Goal: Task Accomplishment & Management: Complete application form

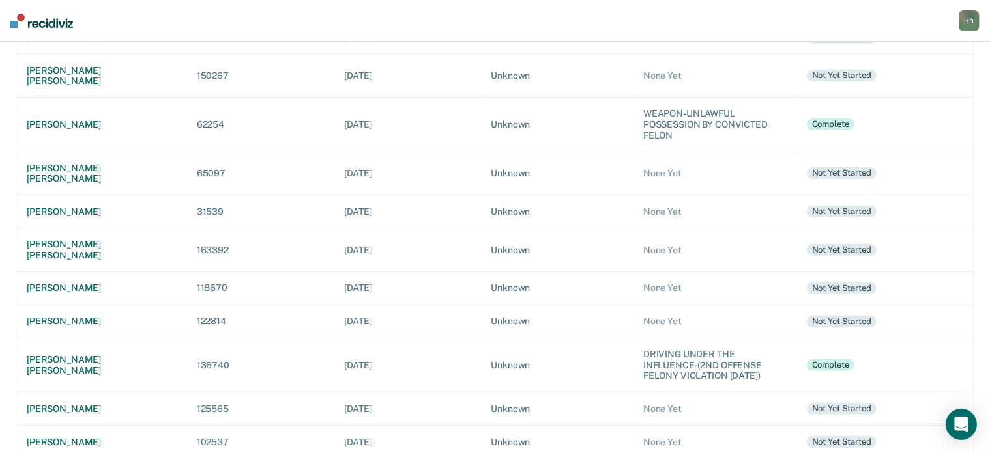
scroll to position [440, 0]
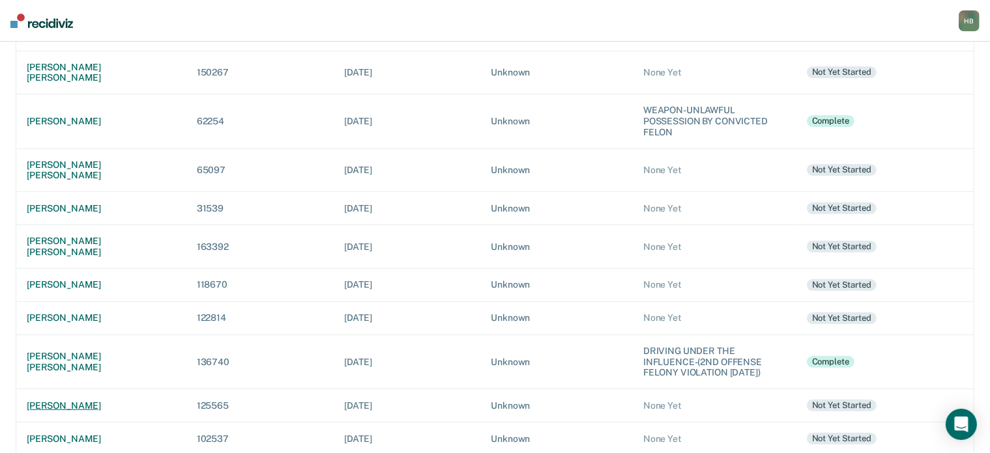
click at [96, 401] on div "[PERSON_NAME]" at bounding box center [101, 406] width 149 height 11
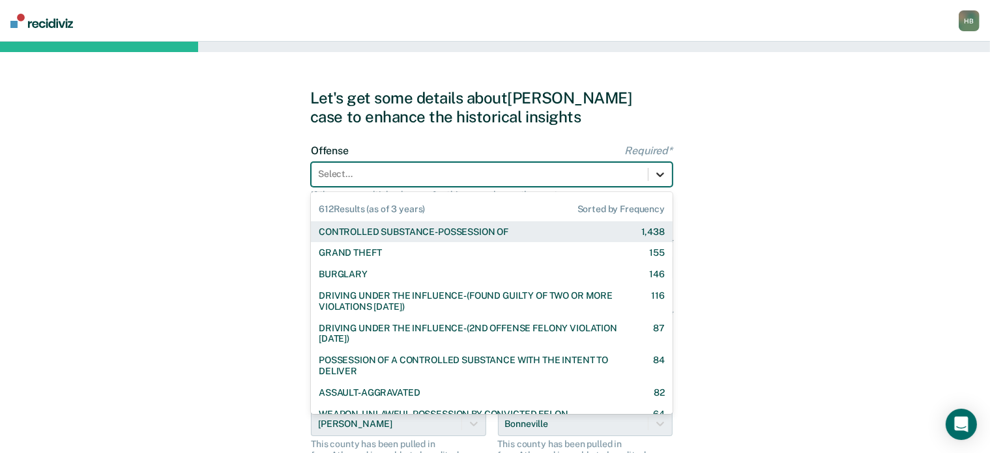
click at [657, 172] on icon at bounding box center [659, 174] width 13 height 13
click at [652, 173] on div at bounding box center [659, 174] width 23 height 23
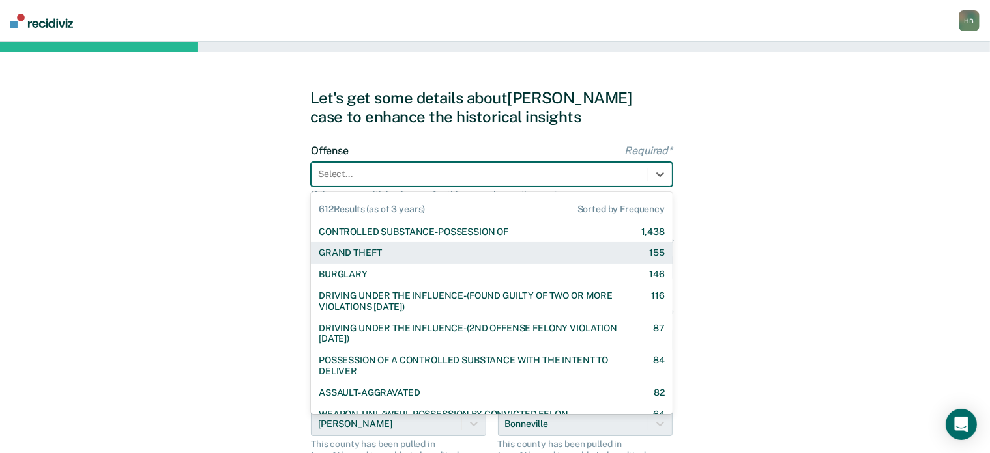
click at [398, 253] on div "GRAND THEFT 155" at bounding box center [492, 253] width 346 height 11
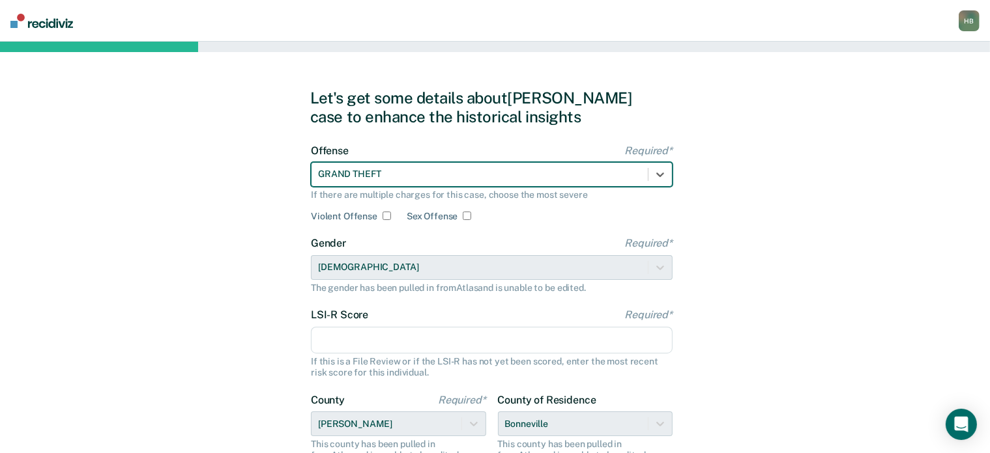
click at [353, 337] on input "LSI-R Score Required*" at bounding box center [492, 340] width 362 height 27
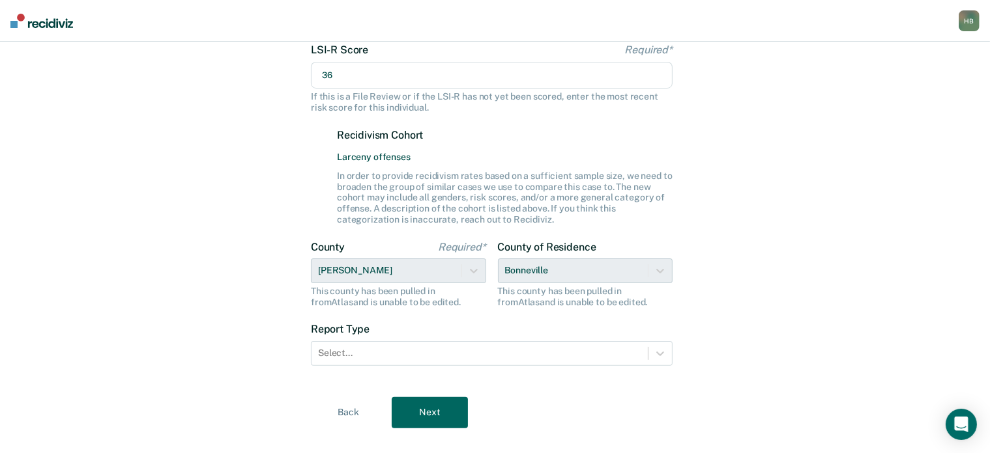
scroll to position [266, 0]
type input "36"
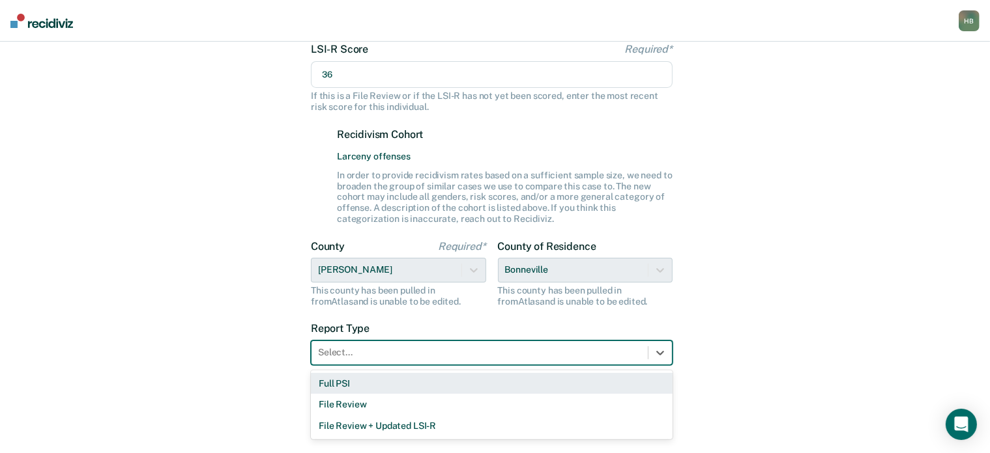
click at [352, 349] on div at bounding box center [479, 353] width 323 height 14
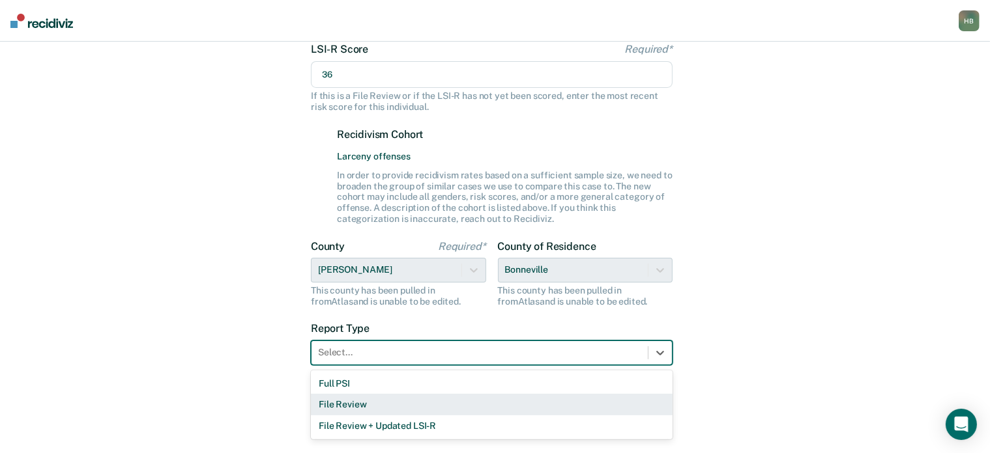
click at [350, 399] on div "File Review" at bounding box center [492, 404] width 362 height 21
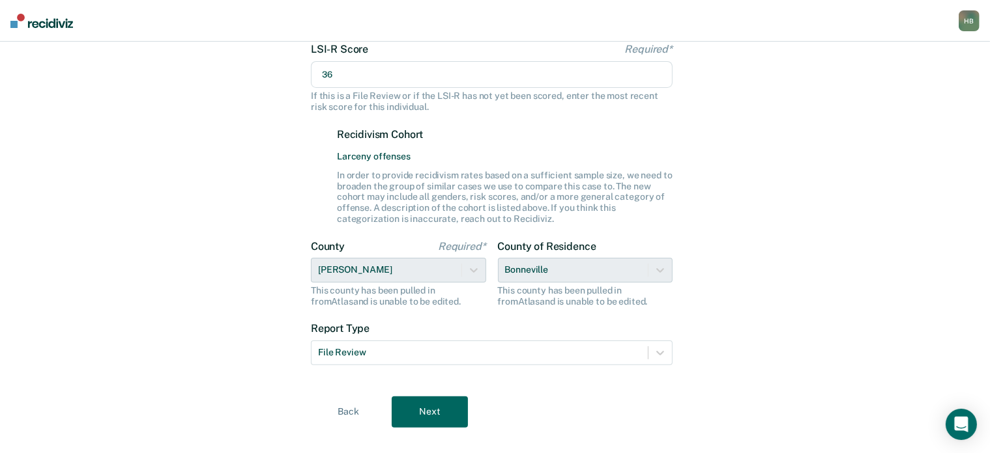
click at [428, 415] on button "Next" at bounding box center [430, 412] width 76 height 31
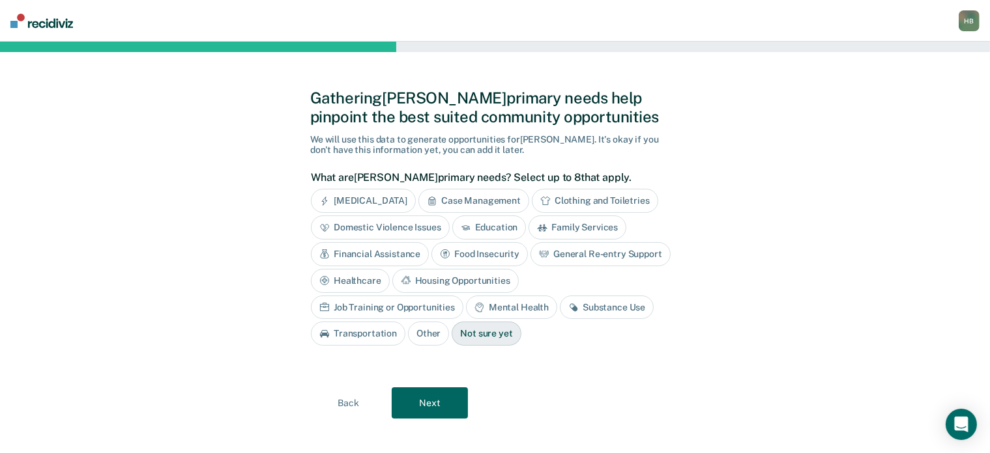
click at [354, 405] on button "Back" at bounding box center [348, 403] width 76 height 31
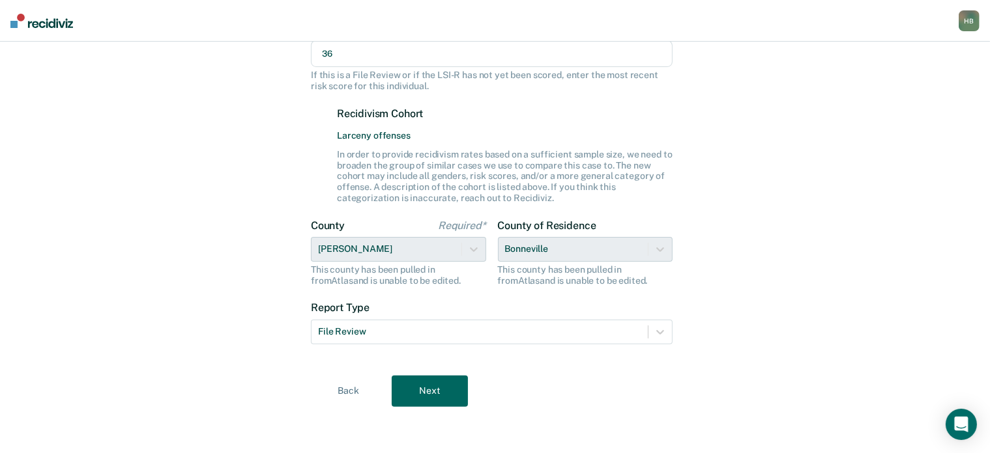
click at [421, 393] on button "Next" at bounding box center [430, 391] width 76 height 31
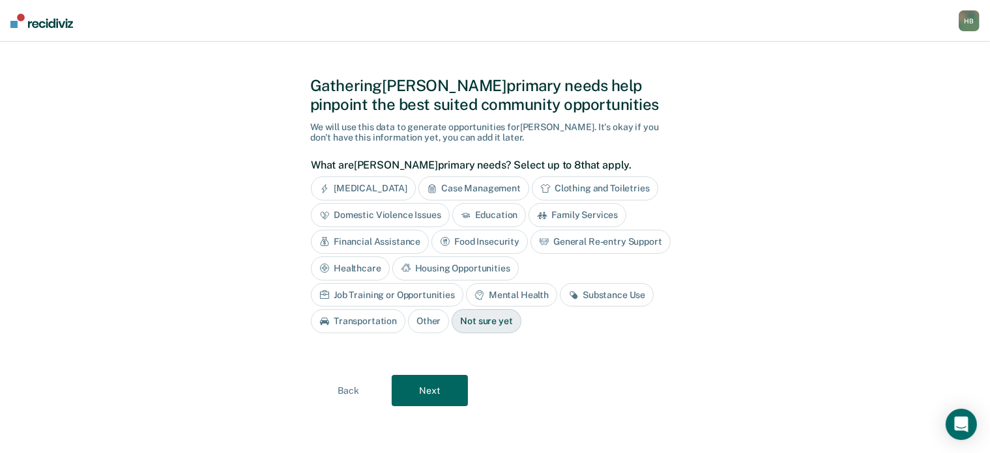
scroll to position [10, 0]
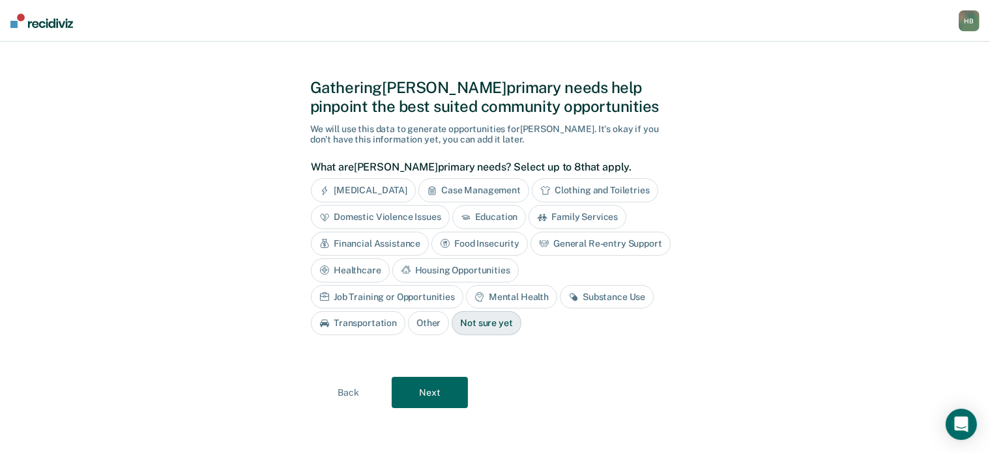
click at [396, 237] on div "Financial Assistance" at bounding box center [370, 244] width 118 height 24
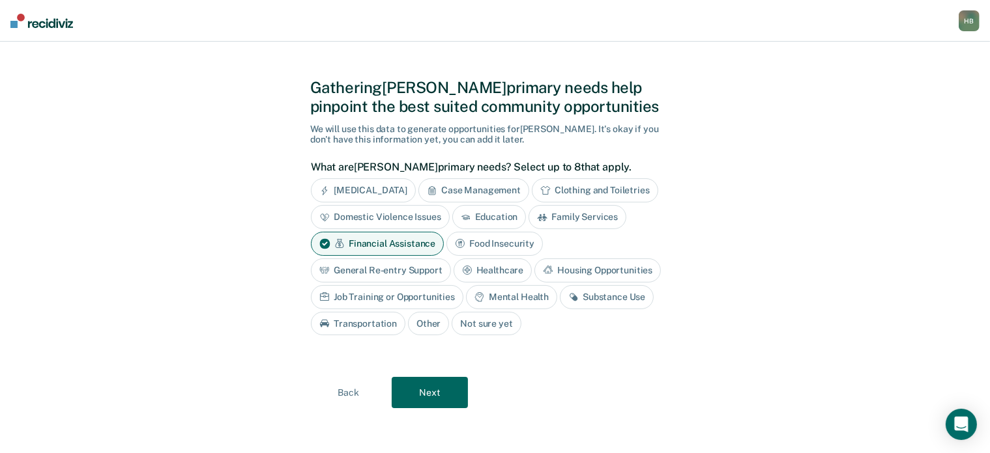
click at [401, 264] on div "General Re-entry Support" at bounding box center [381, 271] width 140 height 24
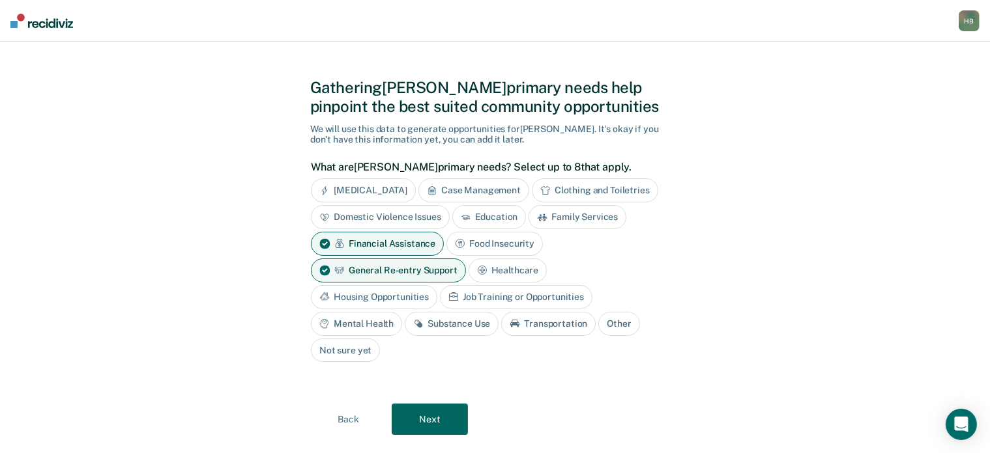
click at [393, 285] on div "Housing Opportunities" at bounding box center [374, 297] width 126 height 24
click at [481, 285] on div "Job Training or Opportunities" at bounding box center [531, 297] width 152 height 24
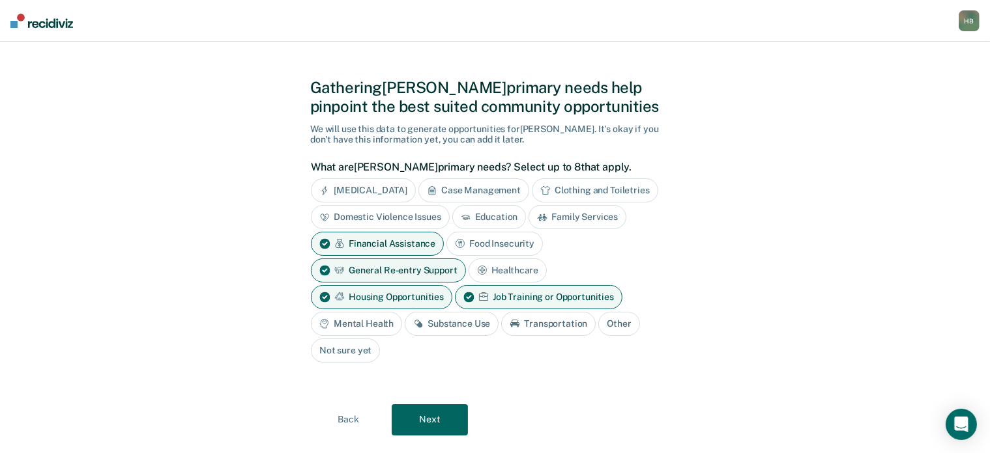
click at [461, 325] on div "Substance Use" at bounding box center [452, 324] width 94 height 24
click at [422, 420] on button "Next" at bounding box center [430, 420] width 76 height 31
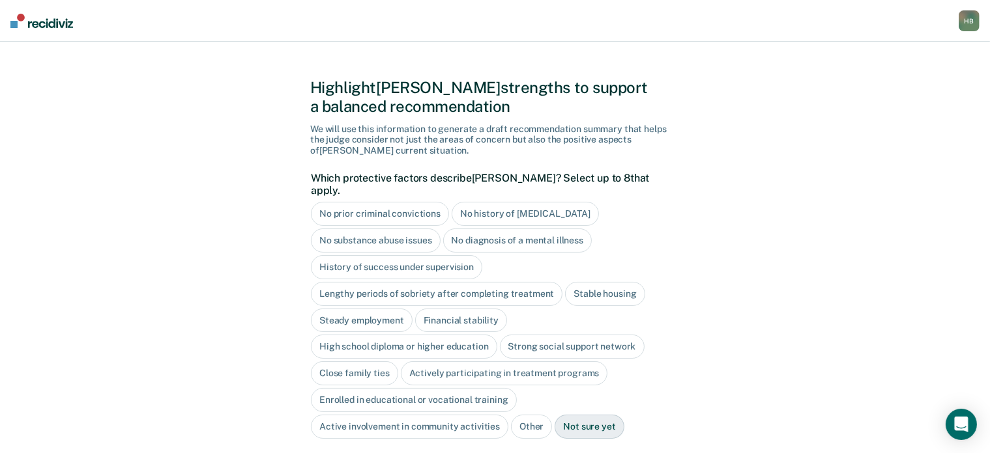
click at [592, 415] on div "Not sure yet" at bounding box center [588, 427] width 69 height 24
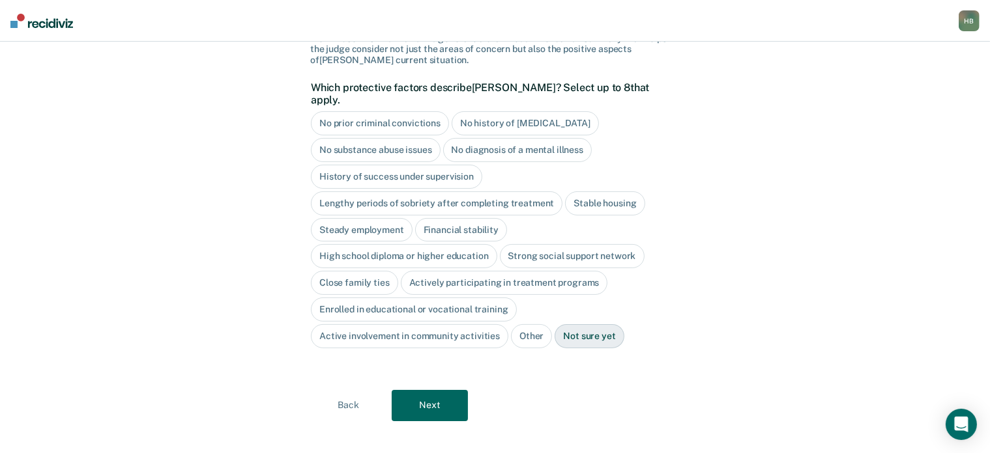
click at [401, 390] on button "Next" at bounding box center [430, 405] width 76 height 31
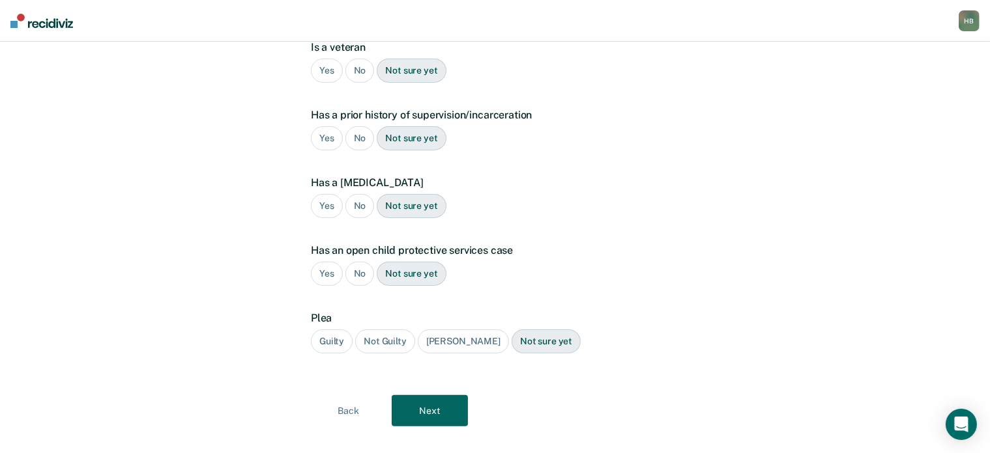
scroll to position [0, 0]
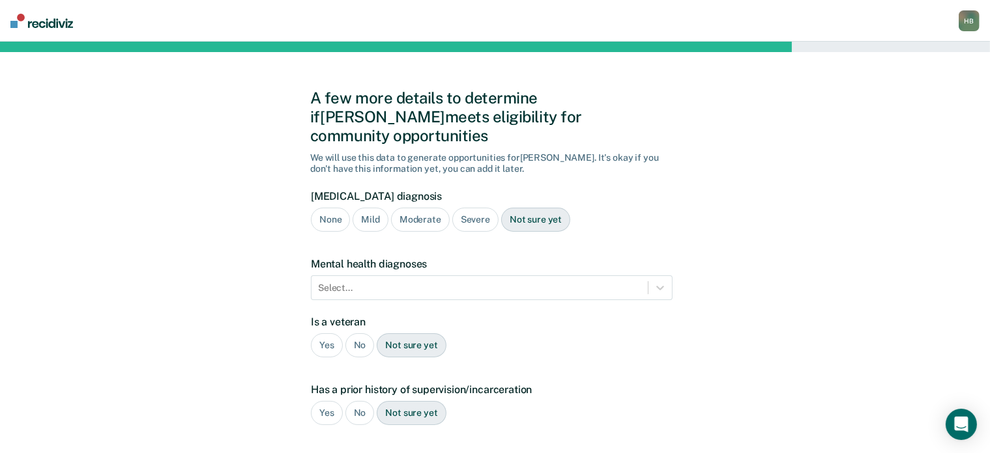
click at [362, 334] on div "No" at bounding box center [359, 346] width 29 height 24
click at [328, 401] on div "Yes" at bounding box center [327, 413] width 32 height 24
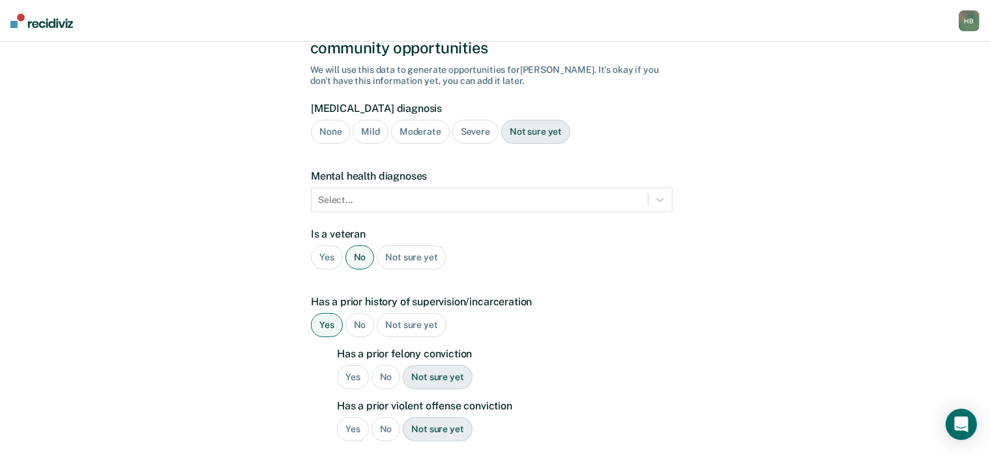
scroll to position [91, 0]
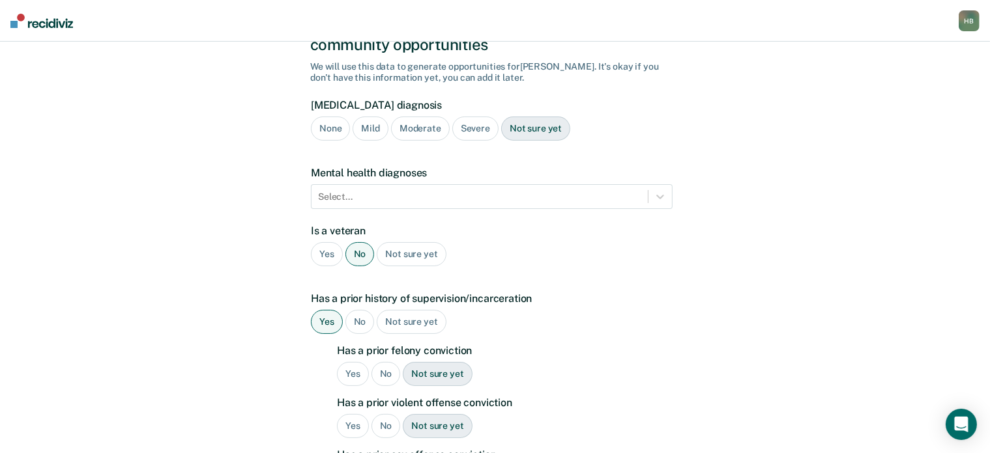
click at [341, 362] on div "Yes" at bounding box center [353, 374] width 32 height 24
click at [357, 414] on div "Yes" at bounding box center [353, 426] width 32 height 24
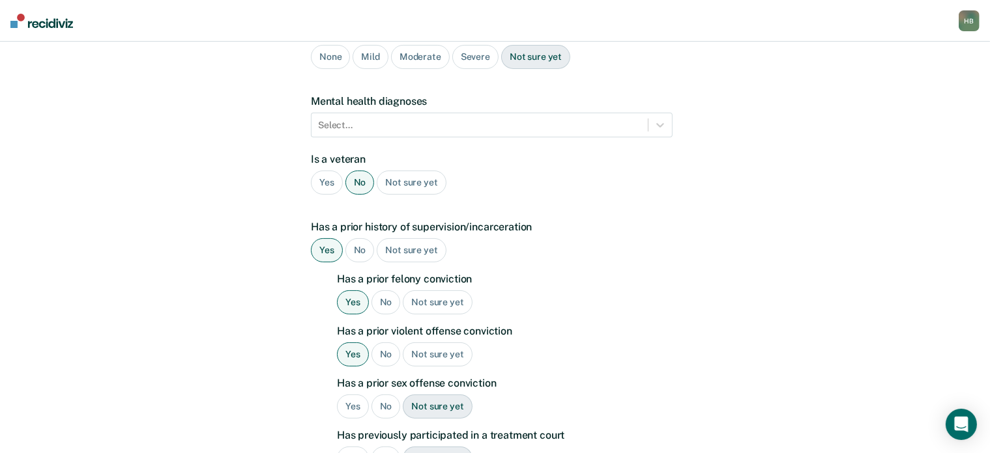
scroll to position [164, 0]
click at [380, 393] on div "No" at bounding box center [385, 405] width 29 height 24
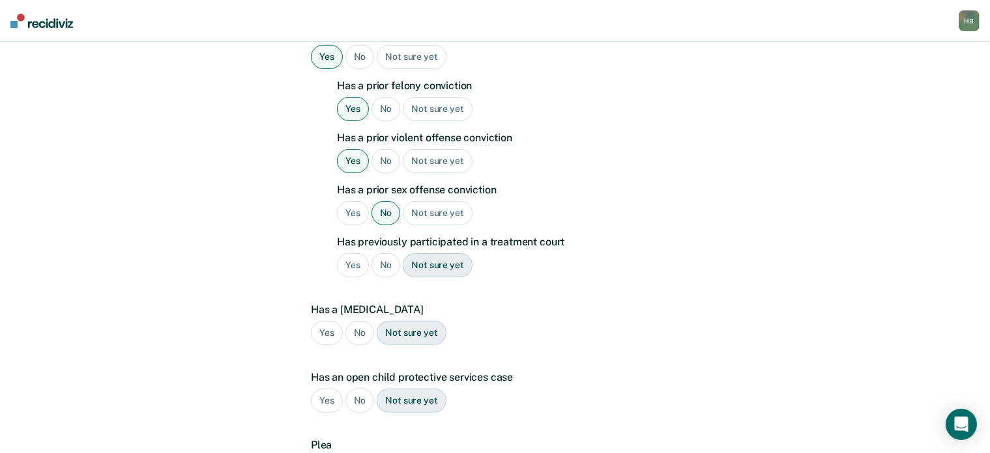
scroll to position [360, 0]
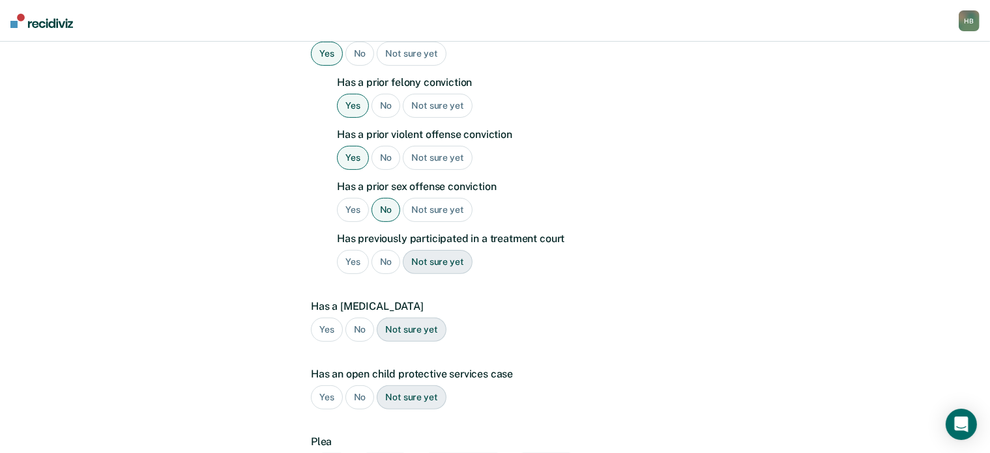
click at [360, 318] on div "No" at bounding box center [359, 330] width 29 height 24
click at [365, 386] on div "No" at bounding box center [359, 398] width 29 height 24
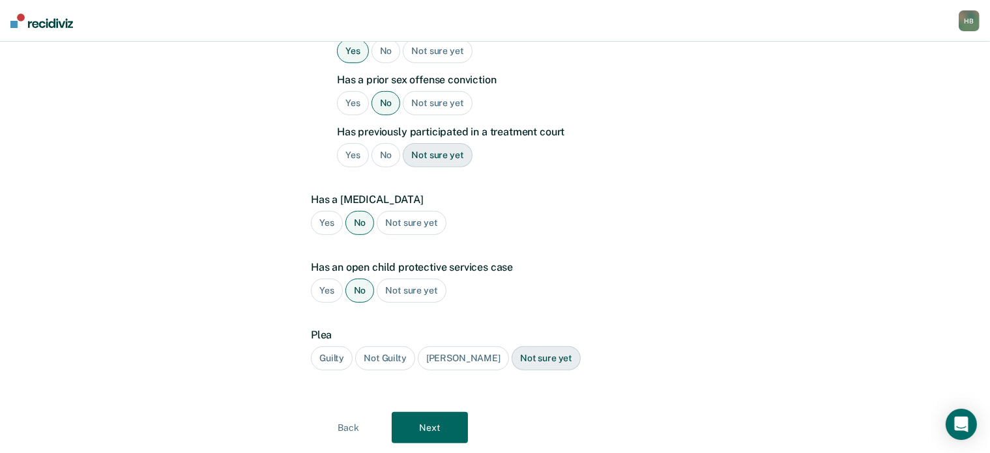
scroll to position [469, 0]
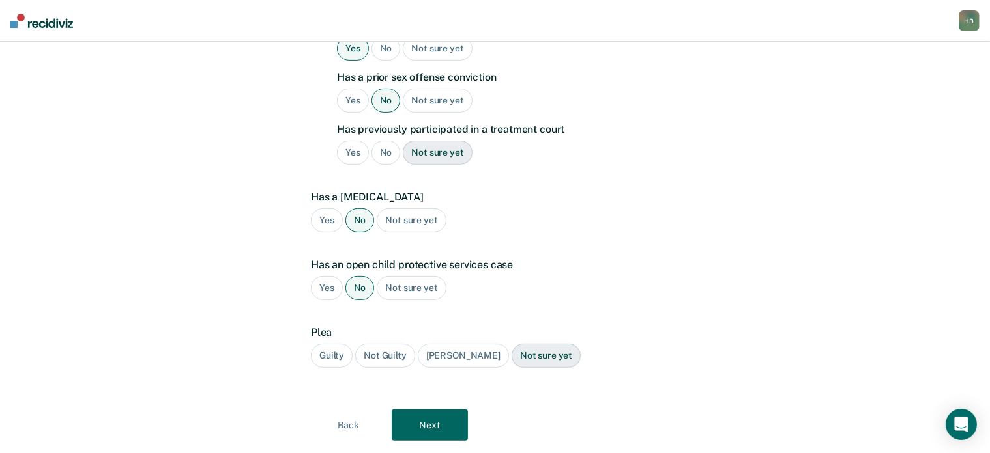
click at [330, 344] on div "Guilty" at bounding box center [332, 356] width 42 height 24
click at [430, 410] on button "Next" at bounding box center [430, 425] width 76 height 31
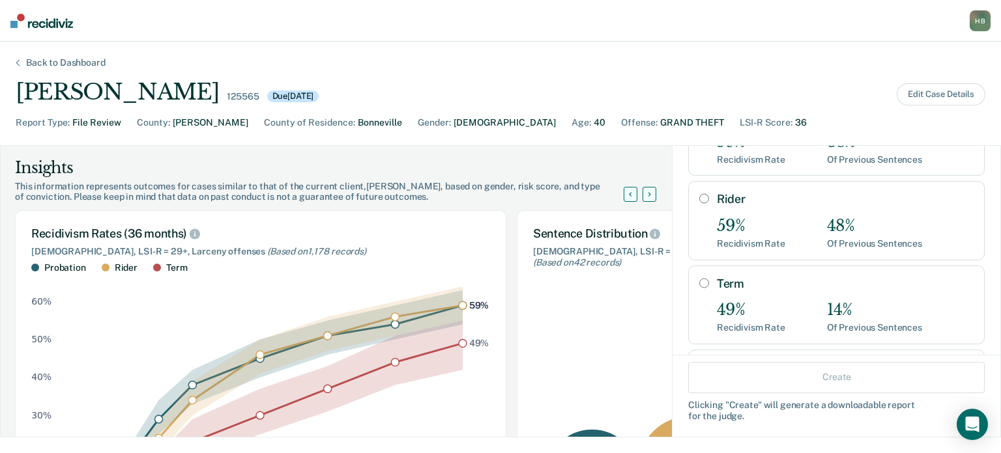
scroll to position [130, 0]
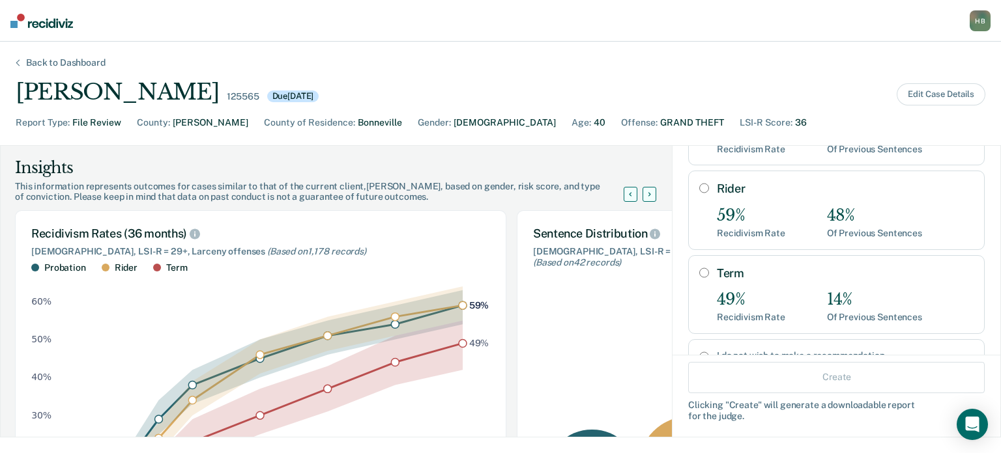
click at [699, 268] on input "Term" at bounding box center [704, 273] width 10 height 10
radio input "true"
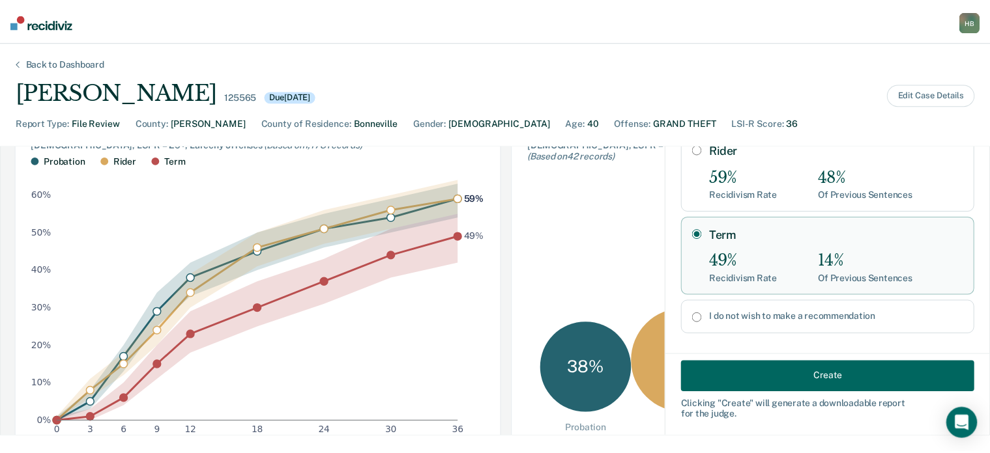
scroll to position [112, 0]
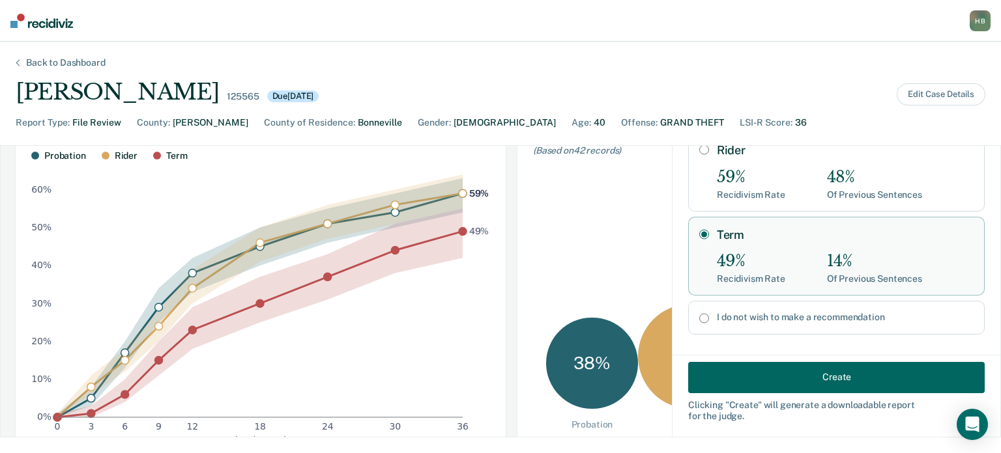
click at [773, 383] on button "Create" at bounding box center [836, 377] width 296 height 31
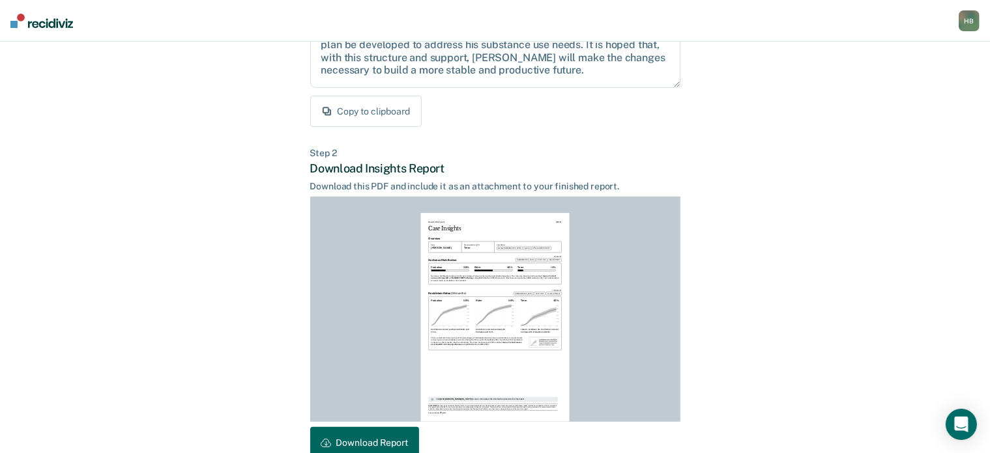
scroll to position [289, 0]
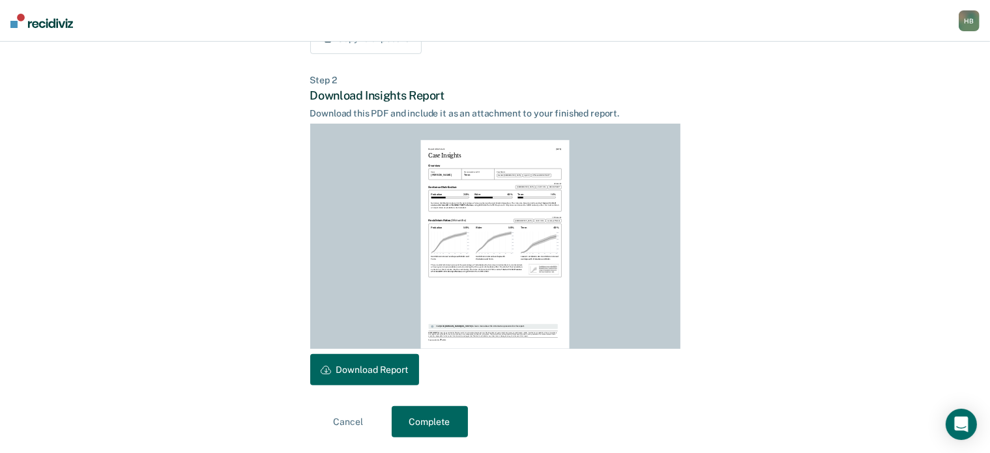
click at [435, 422] on button "Complete" at bounding box center [430, 422] width 76 height 31
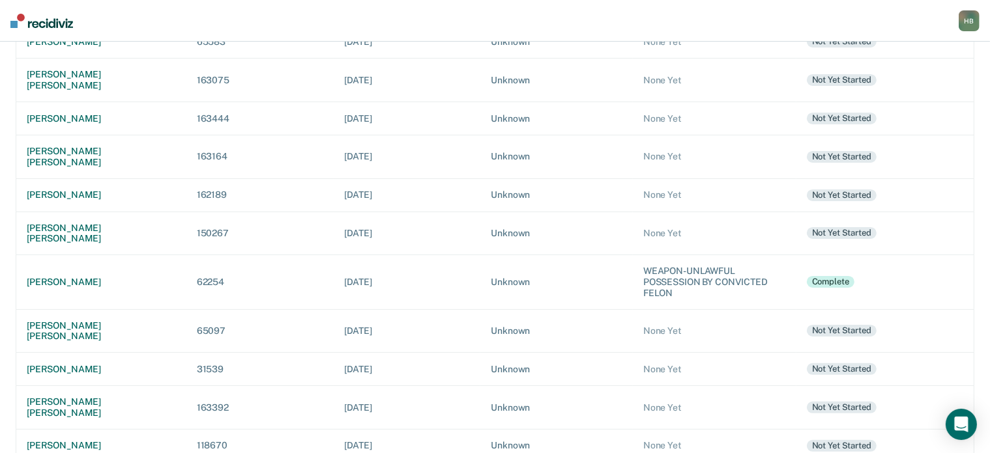
scroll to position [262, 0]
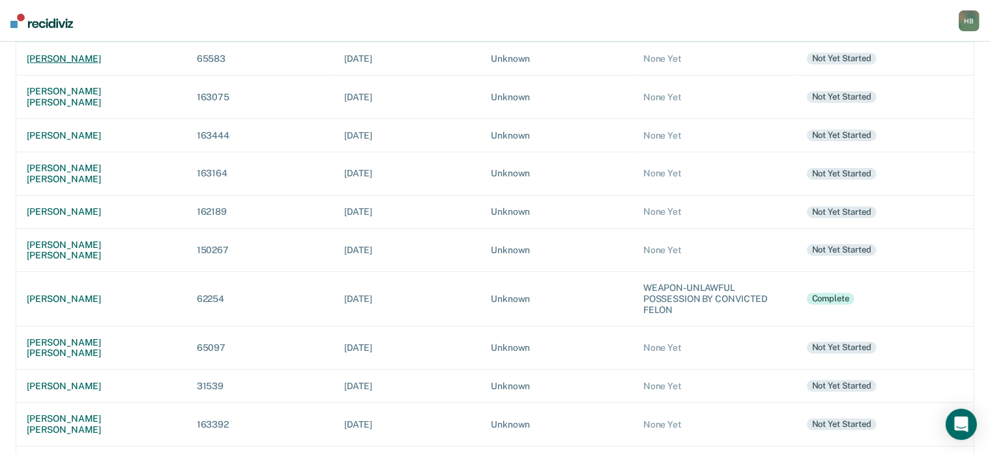
click at [94, 58] on div "[PERSON_NAME]" at bounding box center [101, 58] width 149 height 11
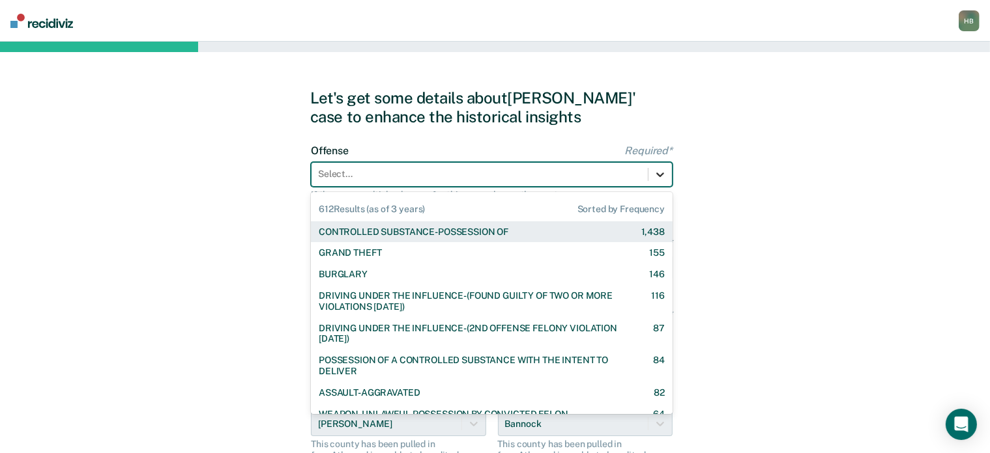
click at [662, 175] on icon at bounding box center [659, 174] width 13 height 13
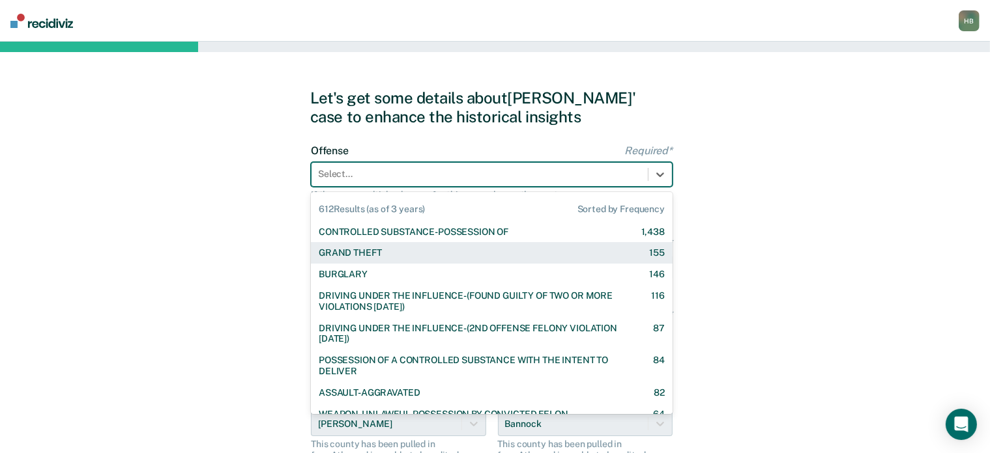
click at [517, 251] on div "GRAND THEFT 155" at bounding box center [492, 253] width 346 height 11
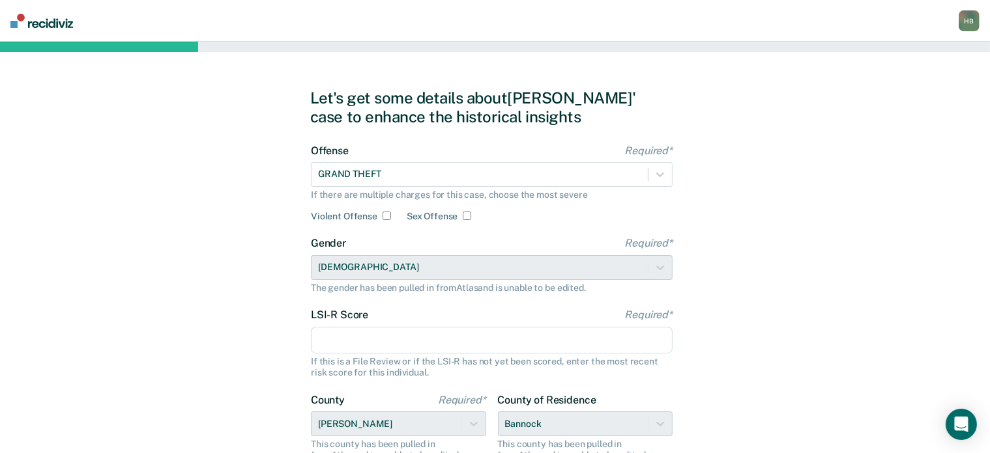
click at [378, 339] on input "LSI-R Score Required*" at bounding box center [492, 340] width 362 height 27
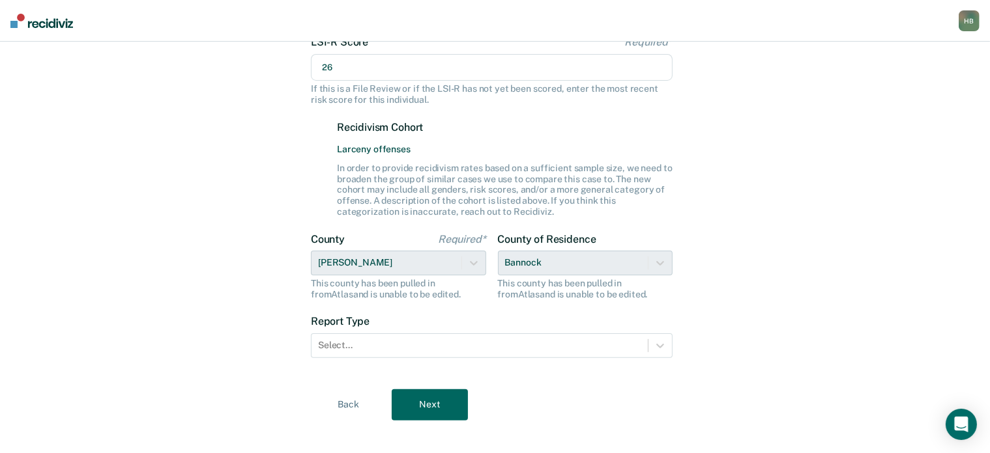
scroll to position [287, 0]
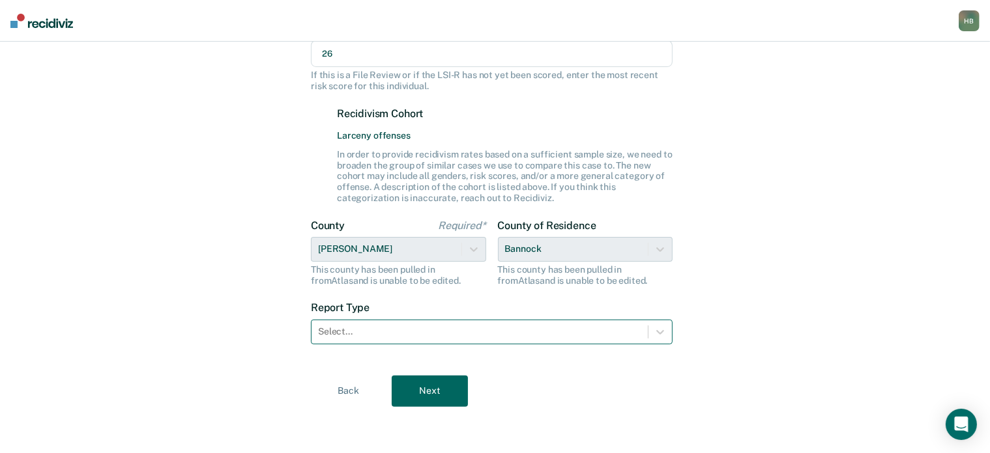
type input "26"
click at [379, 328] on div at bounding box center [479, 332] width 323 height 14
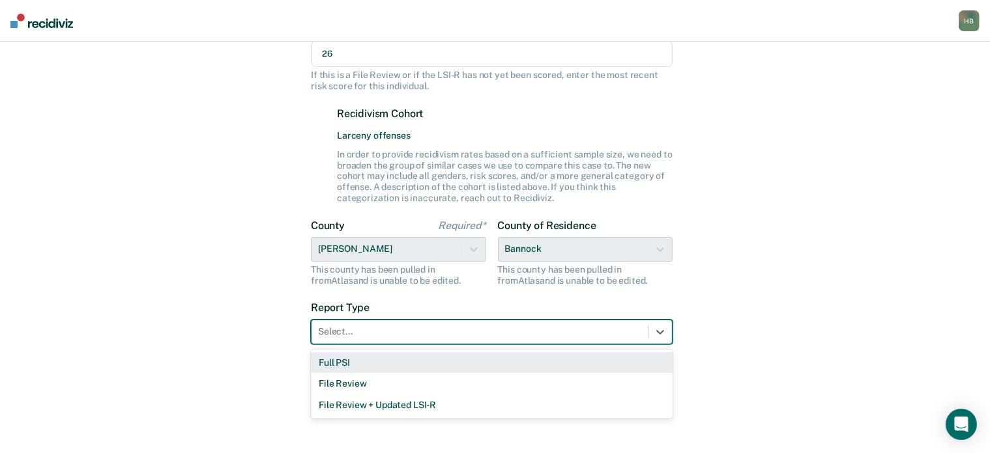
click at [347, 362] on div "Full PSI" at bounding box center [492, 362] width 362 height 21
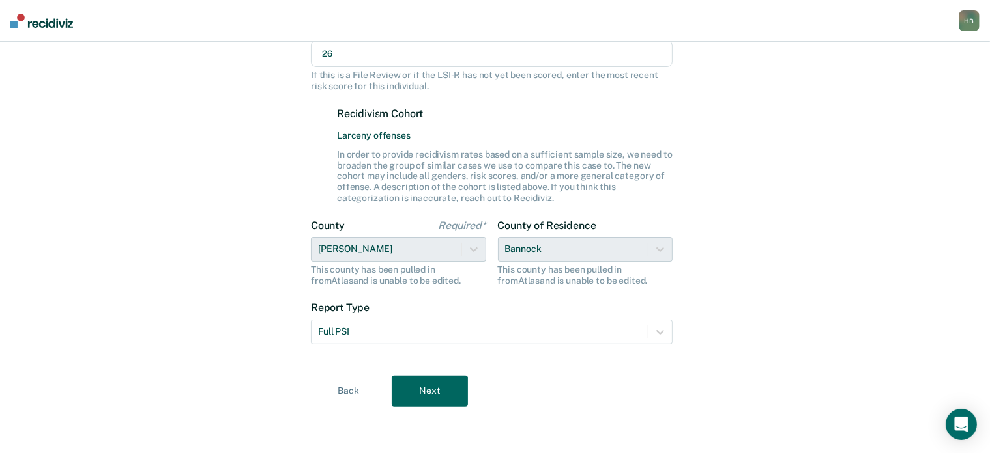
click at [657, 252] on div "County of Residence Bannock This county has been pulled in from [GEOGRAPHIC_DAT…" at bounding box center [585, 253] width 175 height 67
click at [420, 400] on button "Next" at bounding box center [430, 391] width 76 height 31
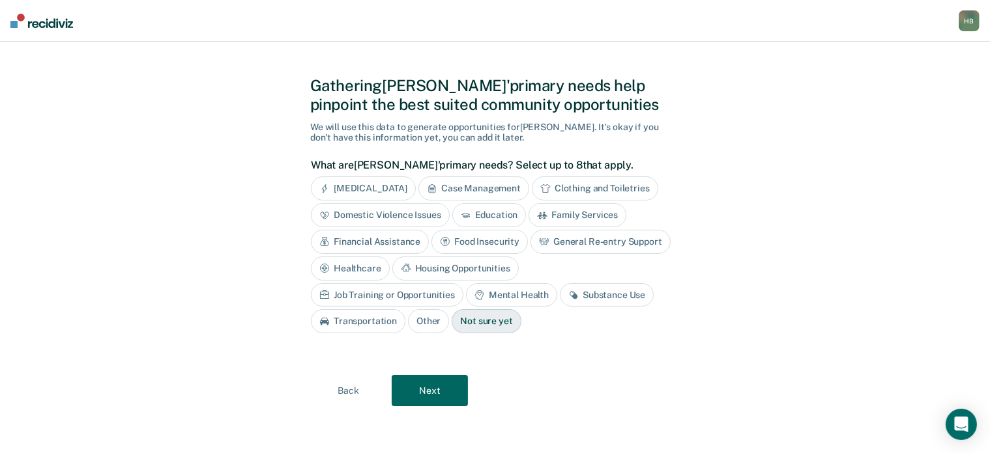
scroll to position [10, 0]
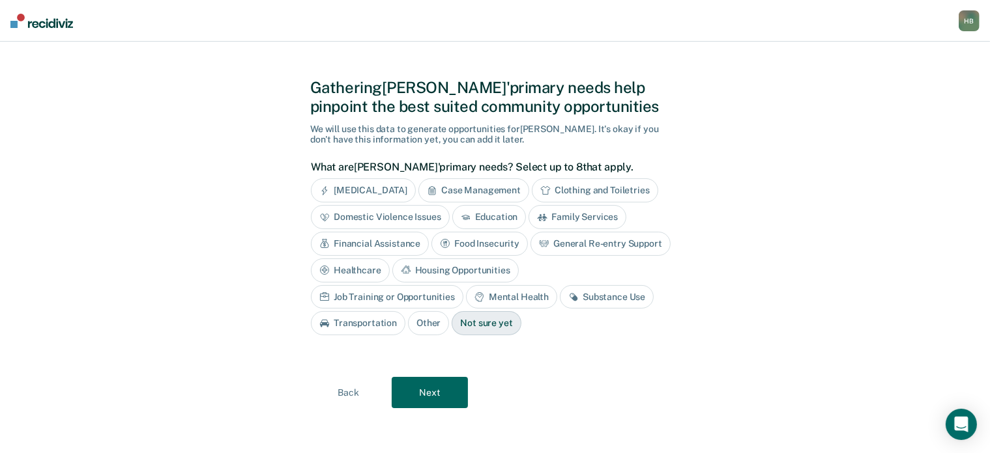
click at [560, 293] on div "Substance Use" at bounding box center [607, 297] width 94 height 24
click at [463, 285] on div "Job Training or Opportunities" at bounding box center [387, 297] width 152 height 24
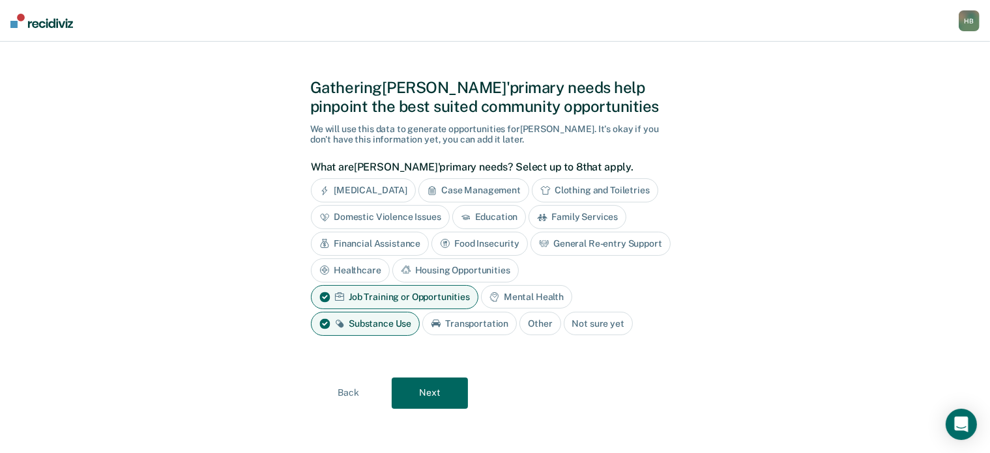
click at [442, 388] on button "Next" at bounding box center [430, 393] width 76 height 31
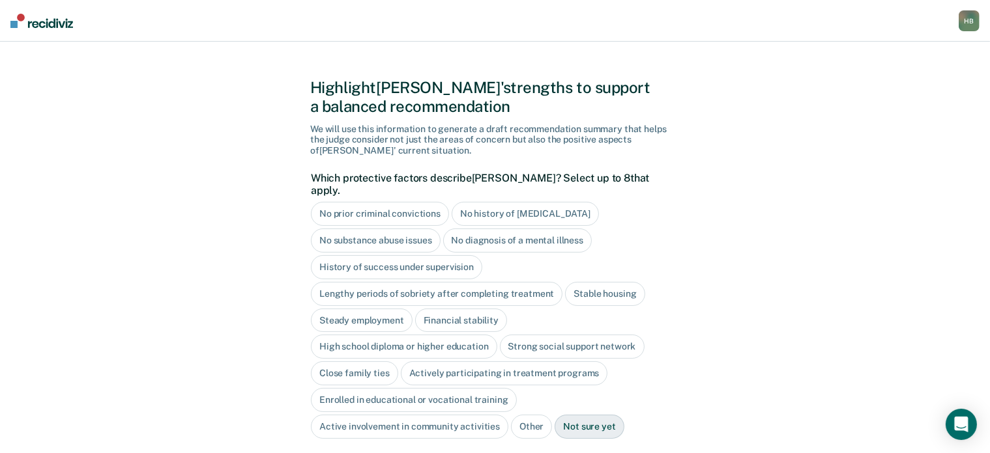
click at [396, 255] on div "History of success under supervision" at bounding box center [396, 267] width 171 height 24
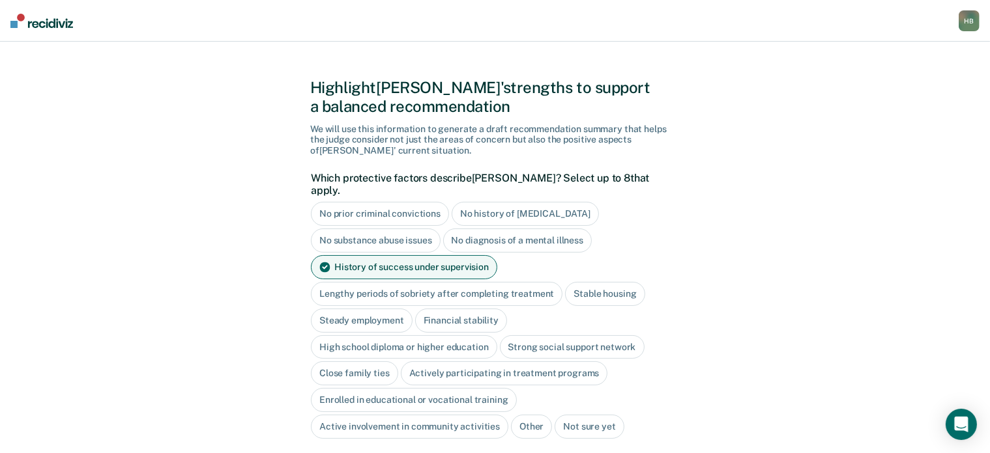
click at [347, 365] on div "Close family ties" at bounding box center [354, 374] width 87 height 24
click at [347, 365] on div "Close family ties" at bounding box center [362, 374] width 102 height 24
click at [545, 229] on div "No diagnosis of a mental illness" at bounding box center [517, 241] width 149 height 24
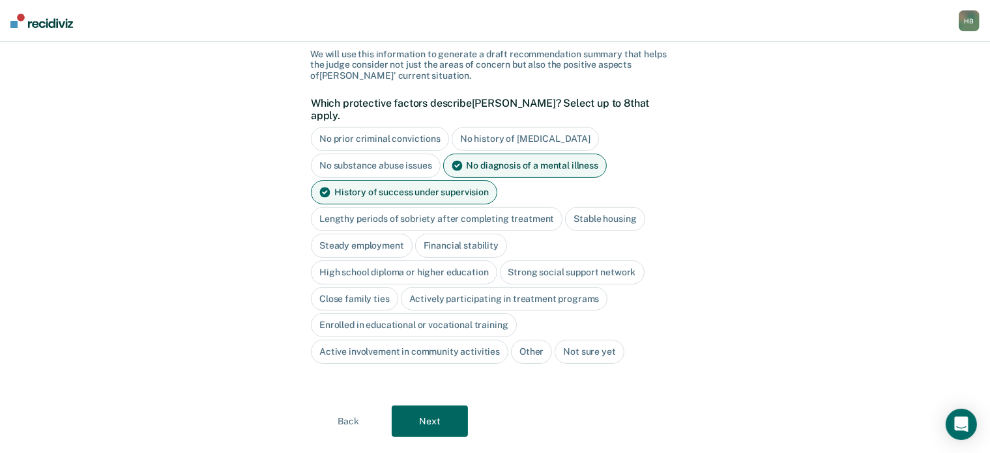
click at [427, 412] on button "Next" at bounding box center [430, 421] width 76 height 31
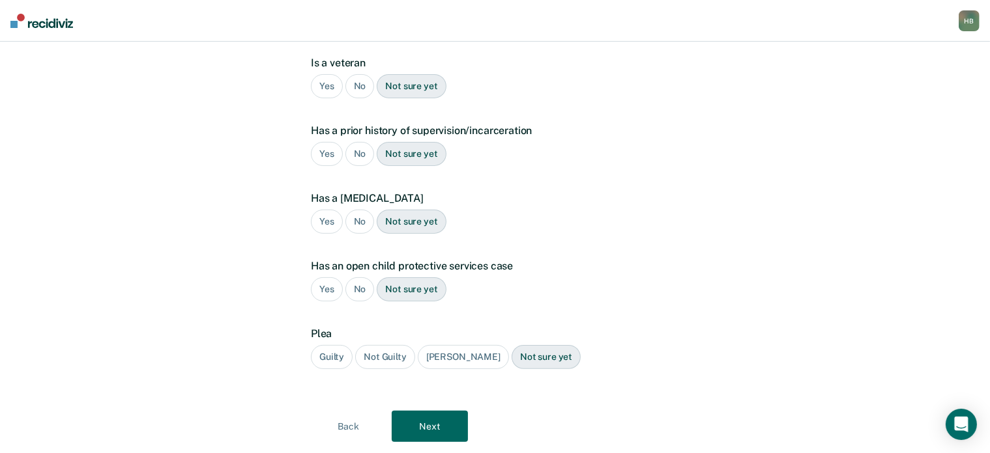
scroll to position [0, 0]
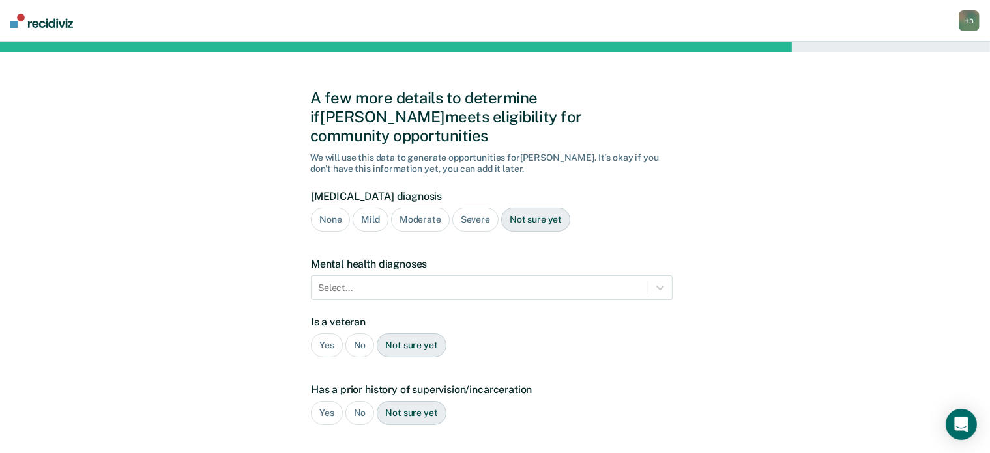
click at [334, 208] on div "None" at bounding box center [330, 220] width 39 height 24
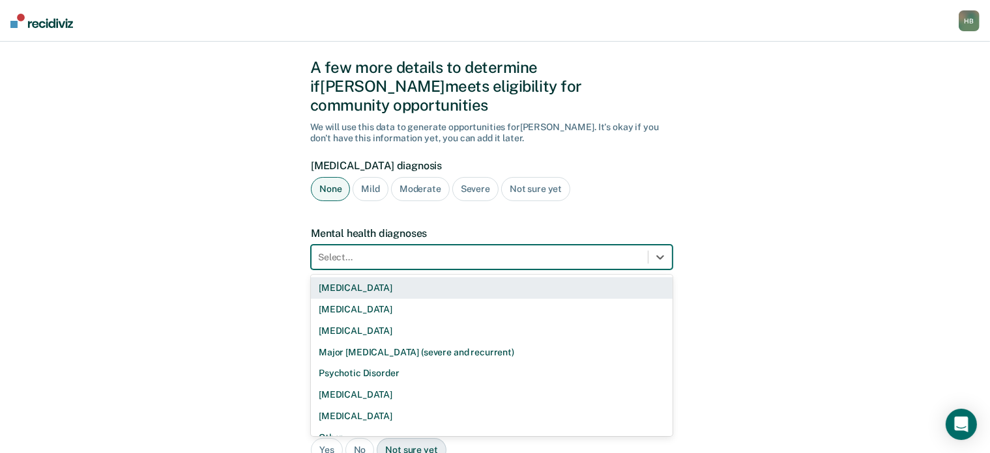
scroll to position [34, 0]
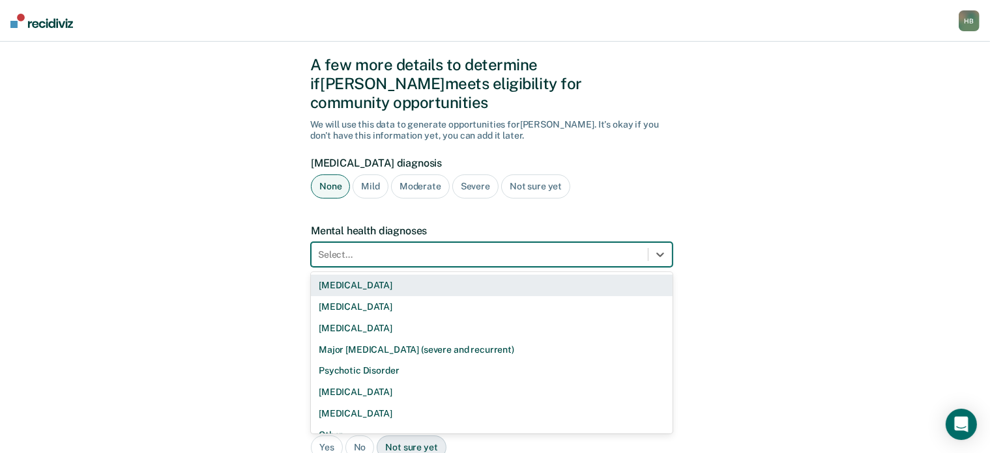
click at [345, 264] on div "9 results available. Use Up and Down to choose options, press Enter to select t…" at bounding box center [492, 254] width 362 height 25
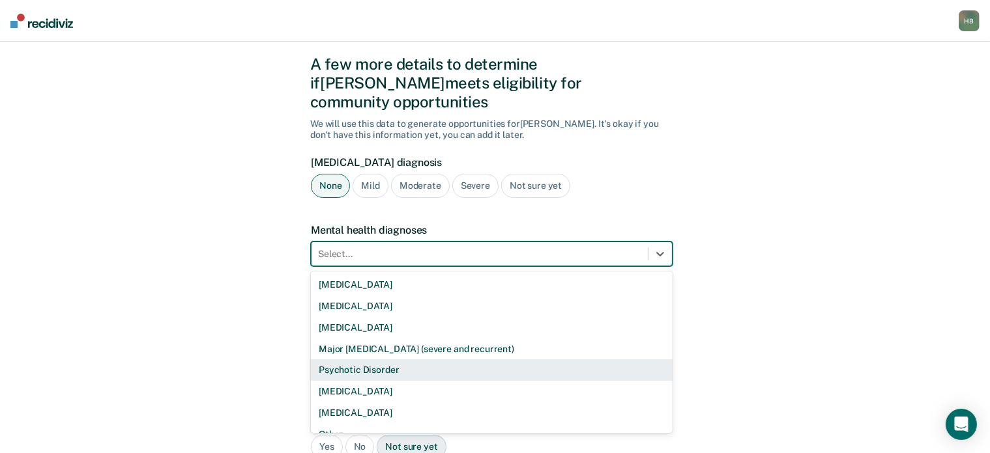
scroll to position [36, 0]
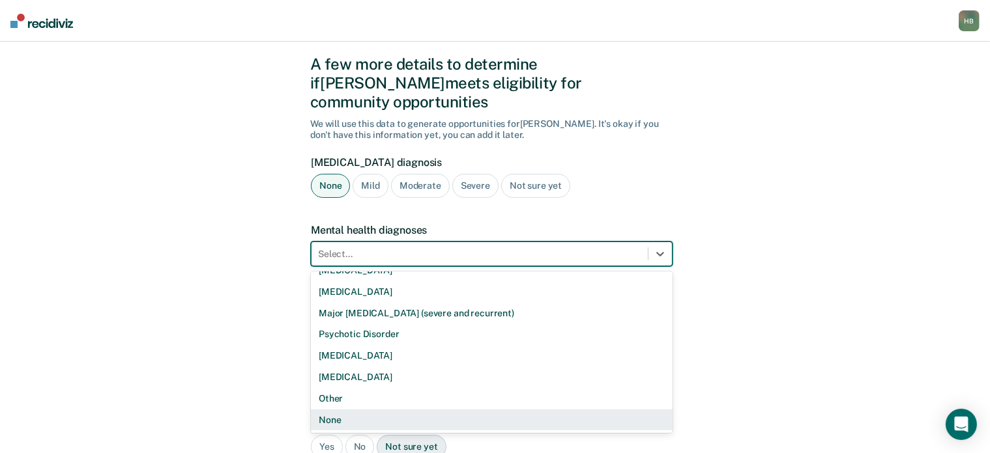
click at [333, 410] on div "None" at bounding box center [492, 420] width 362 height 21
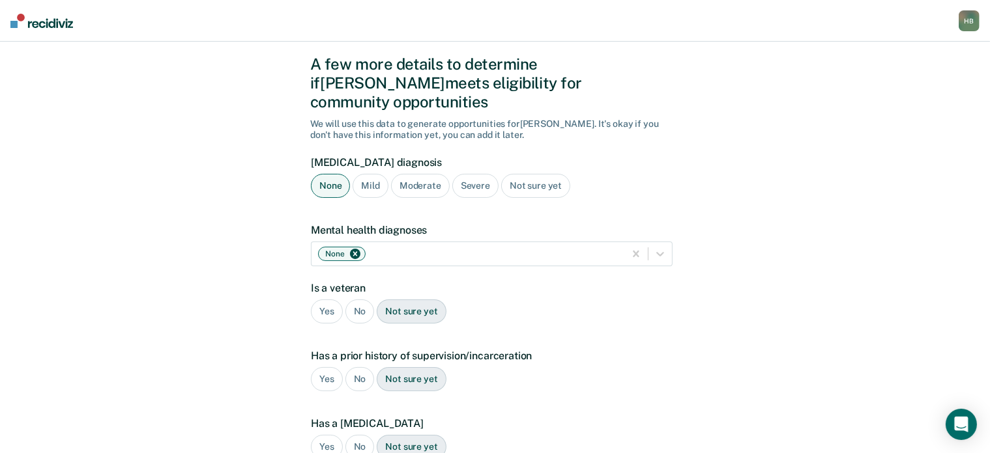
click at [356, 300] on div "No" at bounding box center [359, 312] width 29 height 24
click at [324, 367] on div "Yes" at bounding box center [327, 379] width 32 height 24
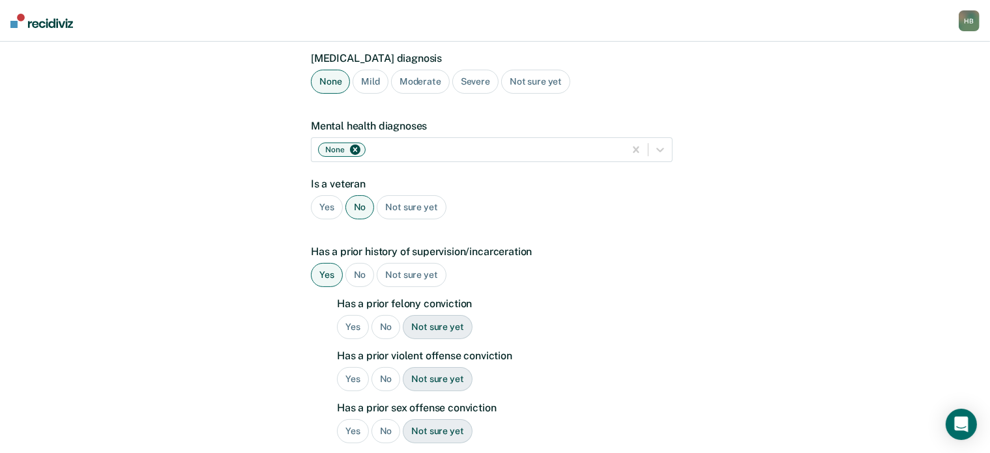
scroll to position [142, 0]
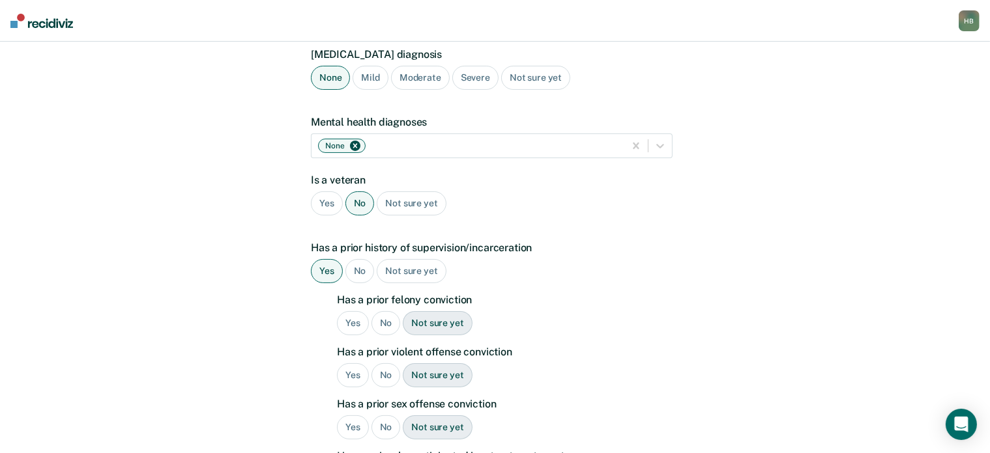
click at [353, 311] on div "Yes" at bounding box center [353, 323] width 32 height 24
click at [349, 364] on div "Yes" at bounding box center [353, 376] width 32 height 24
click at [352, 416] on div "Yes" at bounding box center [353, 428] width 32 height 24
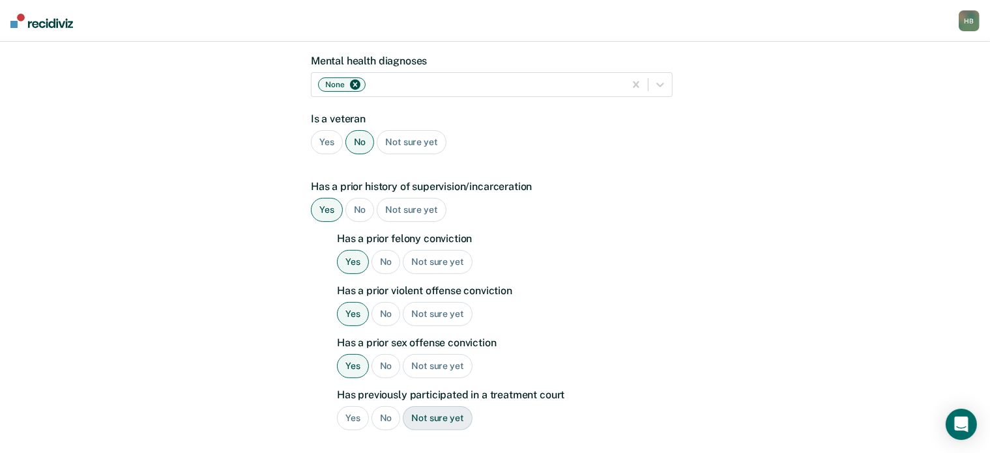
scroll to position [205, 0]
click at [383, 405] on div "No" at bounding box center [385, 417] width 29 height 24
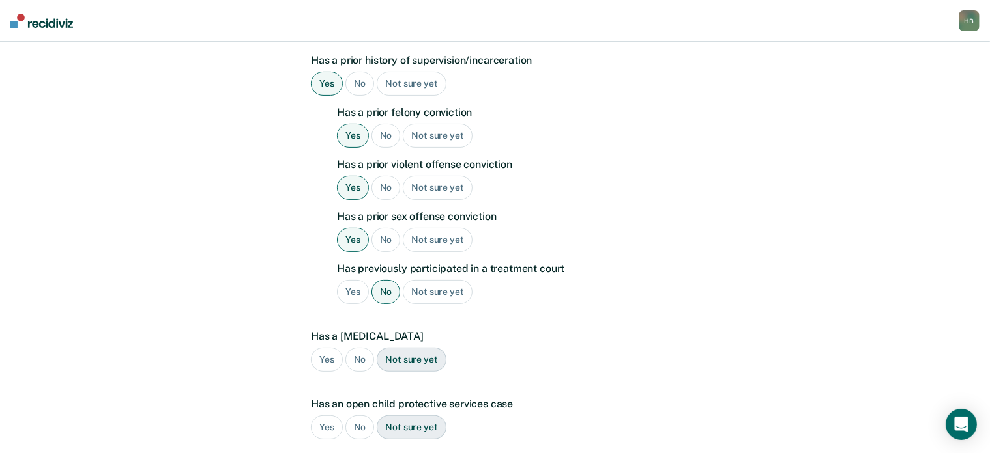
scroll to position [343, 0]
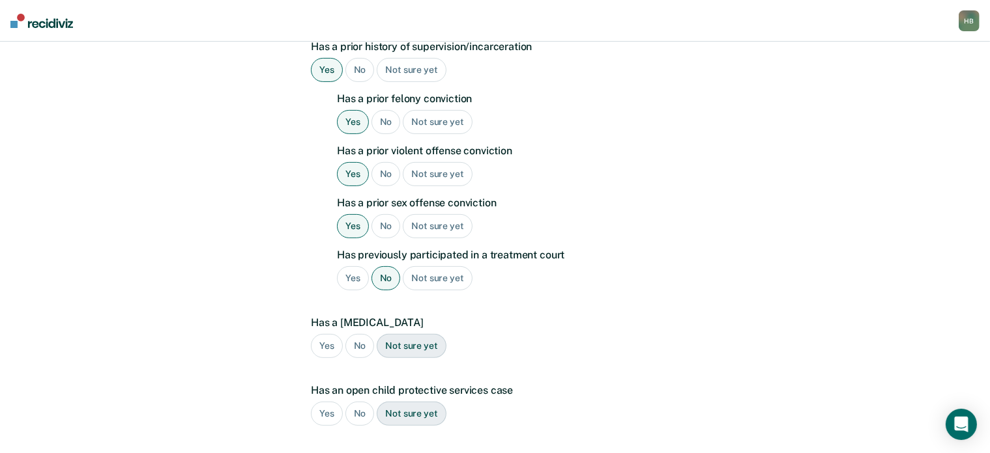
click at [360, 334] on div "No" at bounding box center [359, 346] width 29 height 24
click at [348, 402] on div "No" at bounding box center [359, 414] width 29 height 24
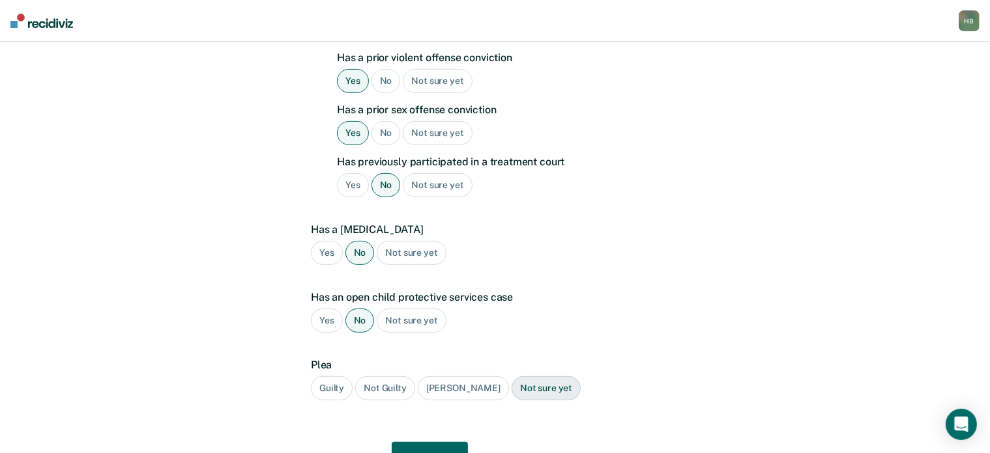
scroll to position [438, 0]
click at [334, 375] on div "Guilty" at bounding box center [332, 387] width 42 height 24
click at [453, 441] on button "Next" at bounding box center [430, 456] width 76 height 31
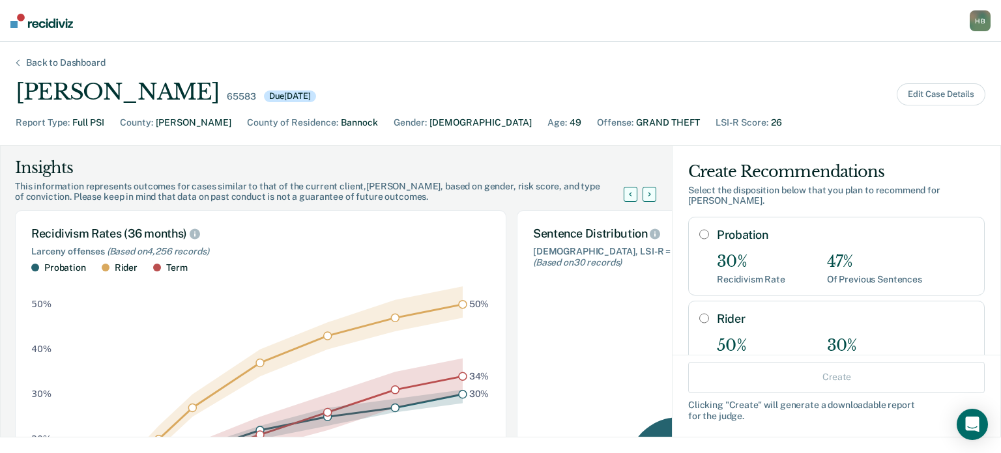
click at [699, 235] on input "Probation" at bounding box center [704, 234] width 10 height 10
radio input "true"
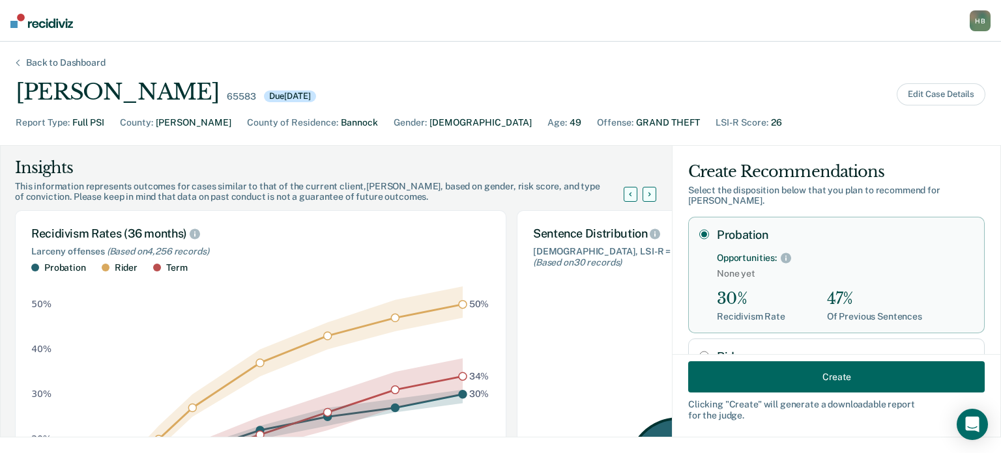
click at [772, 373] on button "Create" at bounding box center [836, 377] width 296 height 31
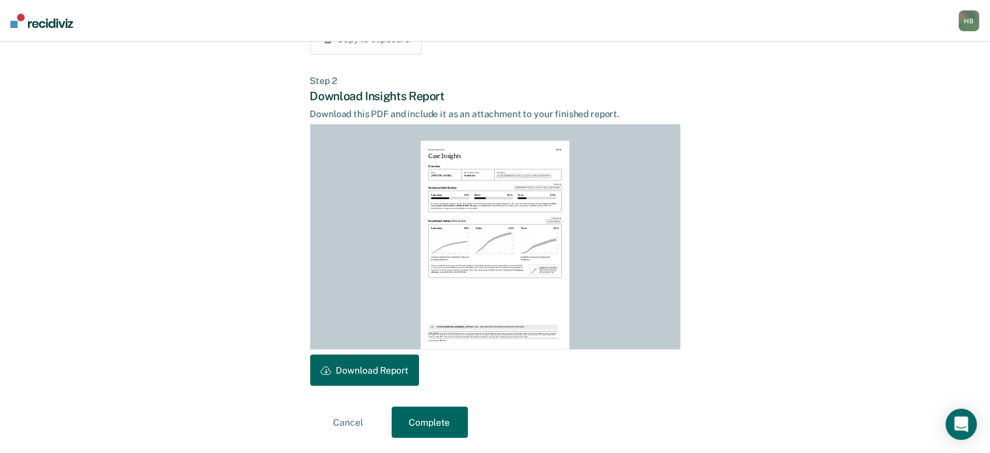
scroll to position [289, 0]
click at [362, 377] on button "Download Report" at bounding box center [364, 369] width 109 height 31
click at [435, 428] on button "Complete" at bounding box center [430, 422] width 76 height 31
